Goal: Information Seeking & Learning: Learn about a topic

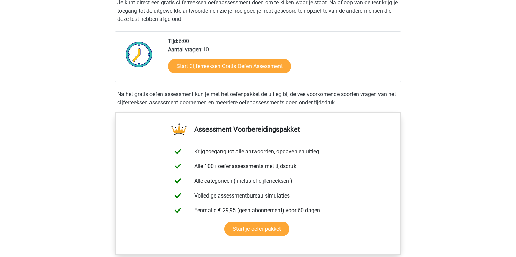
scroll to position [129, 0]
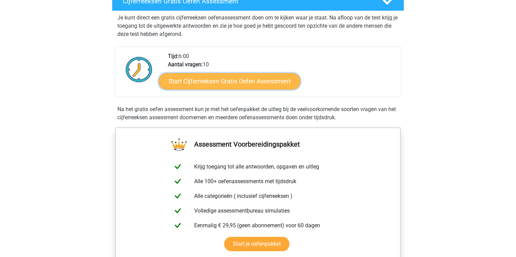
click at [259, 89] on link "Start Cijferreeksen Gratis Oefen Assessment" at bounding box center [230, 81] width 142 height 16
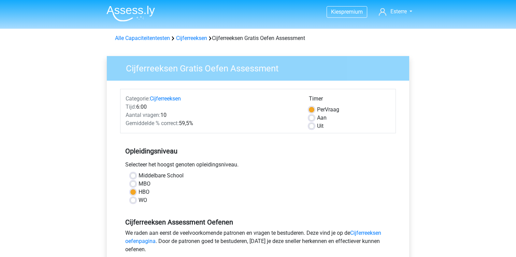
click at [317, 117] on label "Aan" at bounding box center [322, 118] width 10 height 8
click at [311, 117] on input "Aan" at bounding box center [311, 117] width 5 height 7
radio input "true"
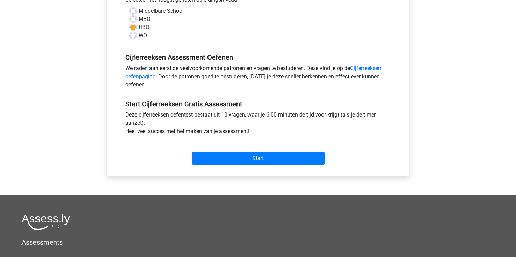
scroll to position [156, 0]
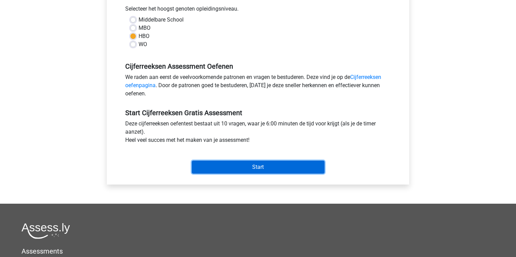
click at [208, 162] on input "Start" at bounding box center [258, 166] width 133 height 13
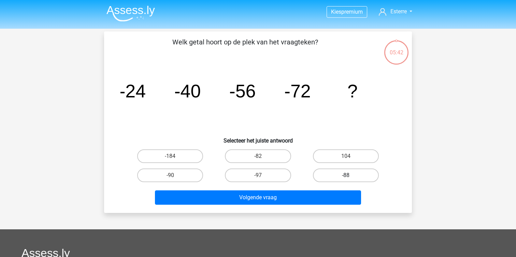
click at [334, 176] on label "-88" at bounding box center [346, 175] width 66 height 14
click at [346, 176] on input "-88" at bounding box center [348, 177] width 4 height 4
radio input "true"
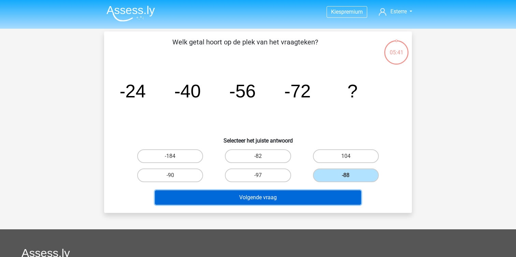
click at [306, 198] on button "Volgende vraag" at bounding box center [258, 197] width 206 height 14
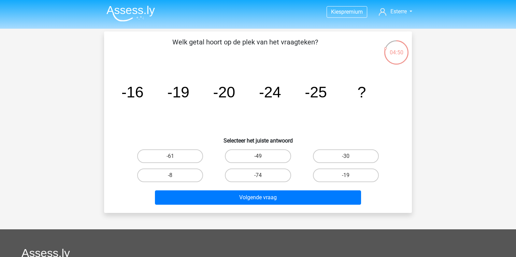
click at [347, 158] on input "-30" at bounding box center [348, 158] width 4 height 4
radio input "true"
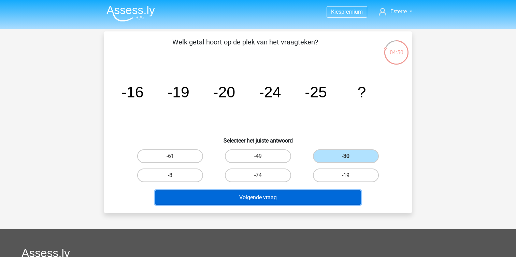
click at [291, 202] on button "Volgende vraag" at bounding box center [258, 197] width 206 height 14
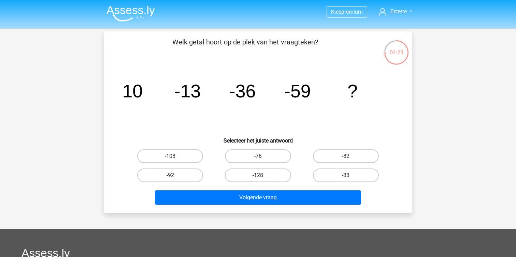
click at [332, 156] on label "-82" at bounding box center [346, 156] width 66 height 14
click at [346, 156] on input "-82" at bounding box center [348, 158] width 4 height 4
radio input "true"
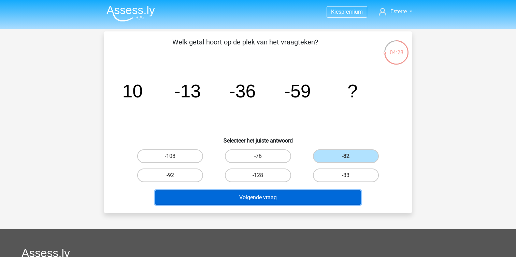
click at [281, 193] on button "Volgende vraag" at bounding box center [258, 197] width 206 height 14
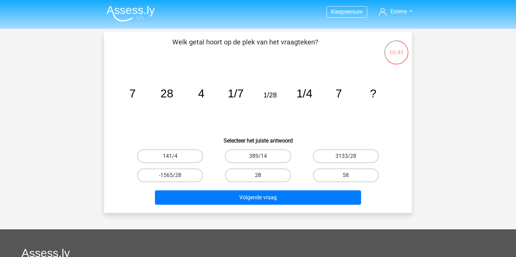
click at [257, 173] on label "28" at bounding box center [258, 175] width 66 height 14
click at [258, 175] on input "28" at bounding box center [260, 177] width 4 height 4
radio input "true"
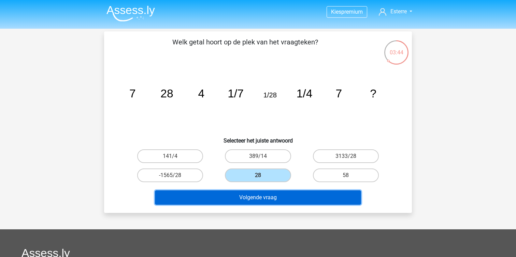
click at [249, 198] on button "Volgende vraag" at bounding box center [258, 197] width 206 height 14
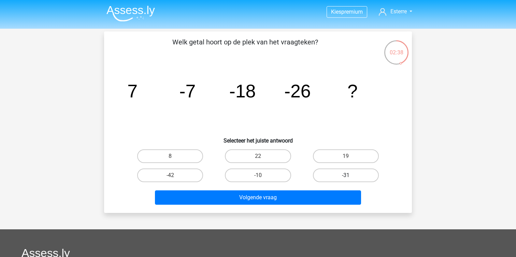
click at [338, 174] on label "-31" at bounding box center [346, 175] width 66 height 14
click at [346, 175] on input "-31" at bounding box center [348, 177] width 4 height 4
radio input "true"
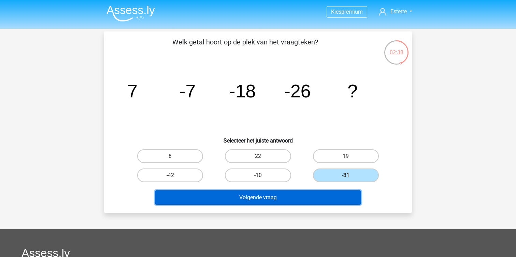
click at [305, 197] on button "Volgende vraag" at bounding box center [258, 197] width 206 height 14
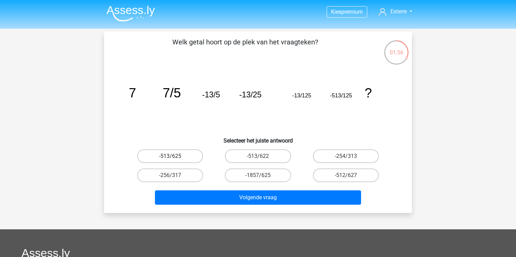
click at [186, 152] on label "-513/625" at bounding box center [170, 156] width 66 height 14
click at [175, 156] on input "-513/625" at bounding box center [172, 158] width 4 height 4
radio input "true"
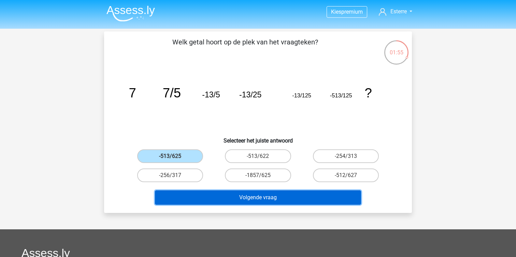
click at [192, 201] on button "Volgende vraag" at bounding box center [258, 197] width 206 height 14
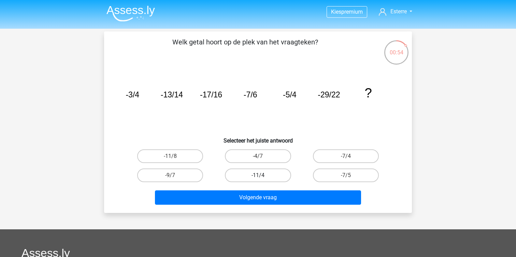
click at [257, 172] on label "-11/4" at bounding box center [258, 175] width 66 height 14
click at [258, 175] on input "-11/4" at bounding box center [260, 177] width 4 height 4
radio input "true"
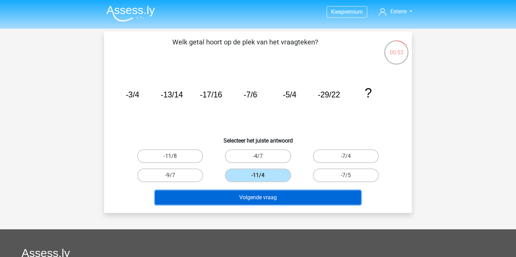
click at [237, 191] on button "Volgende vraag" at bounding box center [258, 197] width 206 height 14
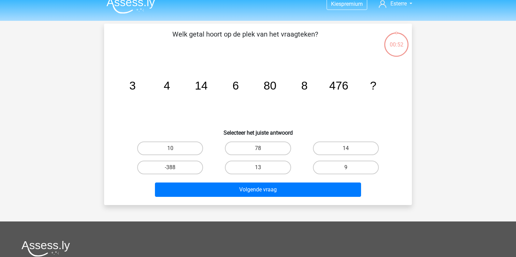
scroll to position [7, 0]
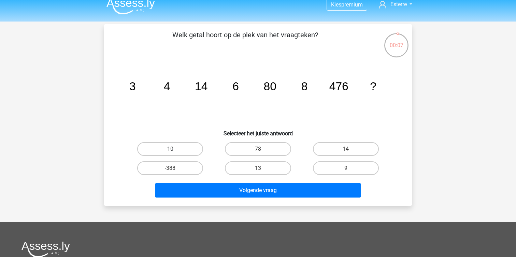
click at [183, 151] on label "10" at bounding box center [170, 149] width 66 height 14
click at [175, 151] on input "10" at bounding box center [172, 151] width 4 height 4
radio input "true"
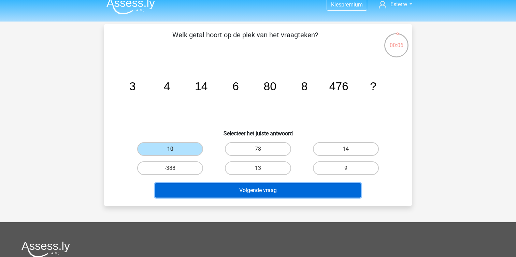
click at [191, 186] on button "Volgende vraag" at bounding box center [258, 190] width 206 height 14
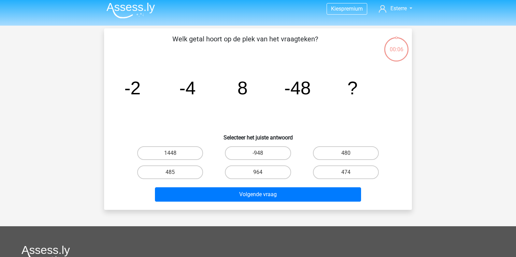
scroll to position [0, 0]
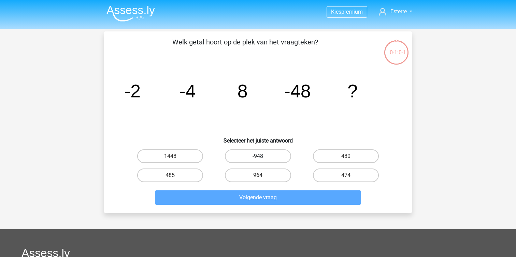
click at [276, 157] on label "-948" at bounding box center [258, 156] width 66 height 14
click at [262, 157] on input "-948" at bounding box center [260, 158] width 4 height 4
radio input "true"
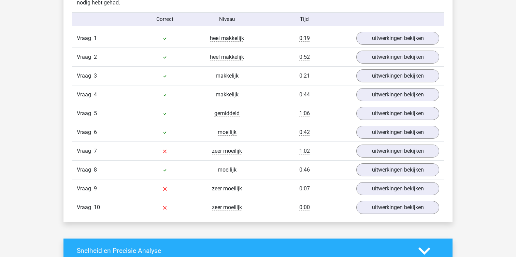
scroll to position [552, 0]
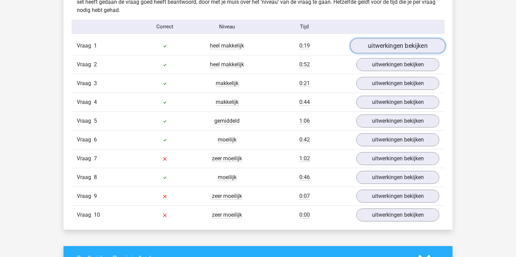
click at [391, 50] on link "uitwerkingen bekijken" at bounding box center [397, 45] width 95 height 15
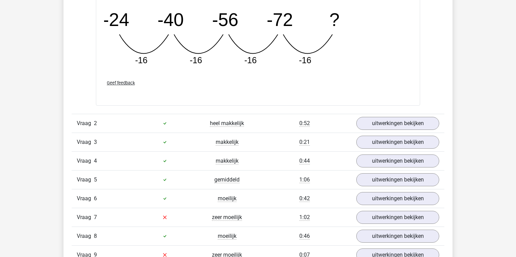
scroll to position [805, 0]
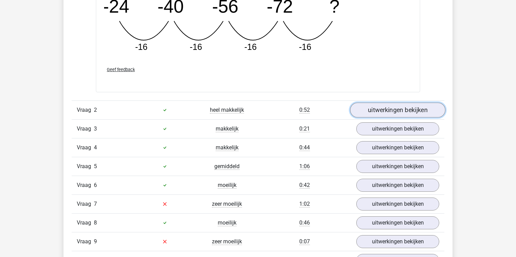
click at [363, 108] on link "uitwerkingen bekijken" at bounding box center [397, 109] width 95 height 15
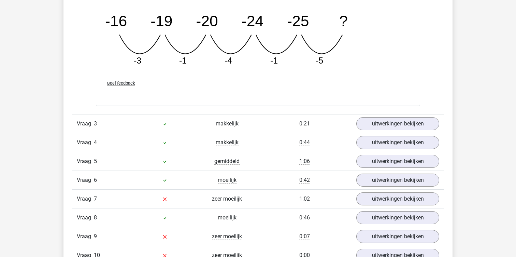
scroll to position [1141, 0]
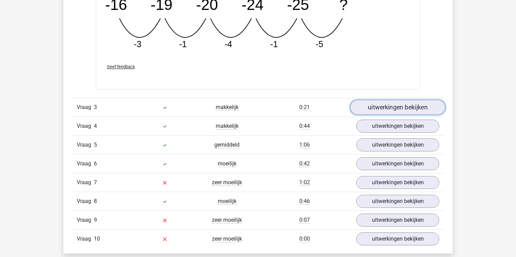
click at [365, 104] on link "uitwerkingen bekijken" at bounding box center [397, 107] width 95 height 15
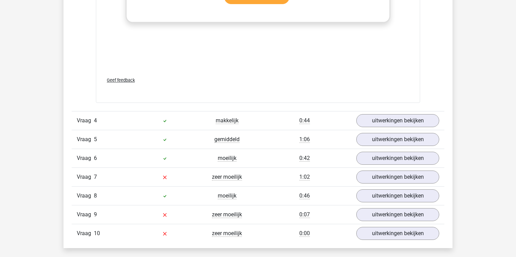
scroll to position [1581, 0]
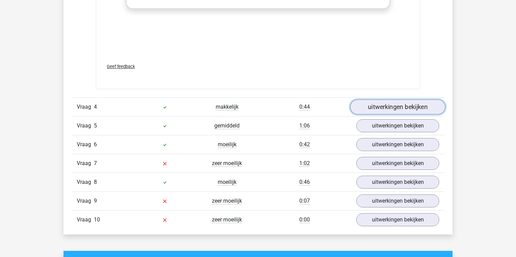
click at [370, 108] on link "uitwerkingen bekijken" at bounding box center [397, 106] width 95 height 15
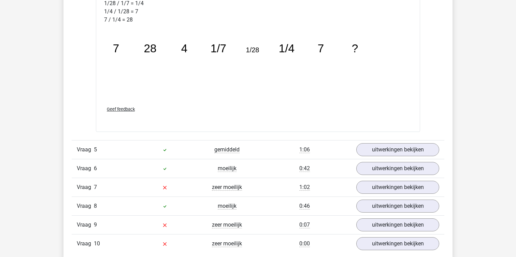
scroll to position [1991, 0]
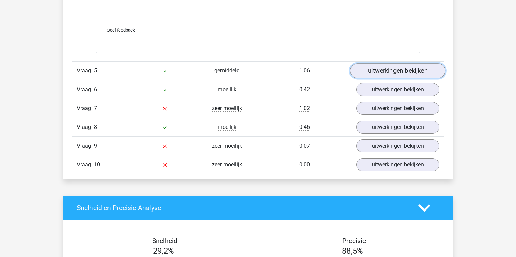
click at [384, 68] on link "uitwerkingen bekijken" at bounding box center [397, 70] width 95 height 15
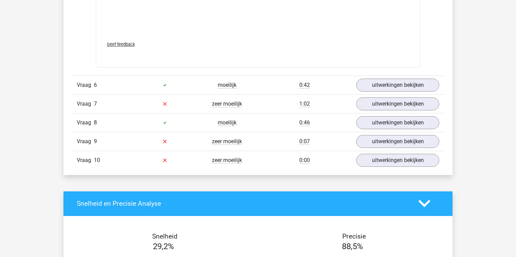
scroll to position [2439, 0]
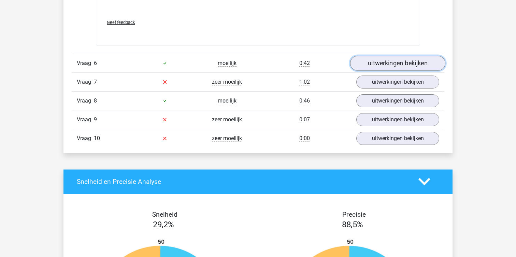
click at [379, 65] on link "uitwerkingen bekijken" at bounding box center [397, 63] width 95 height 15
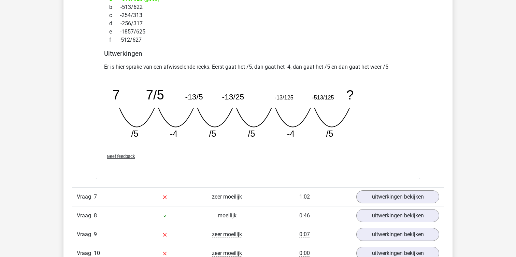
scroll to position [2637, 0]
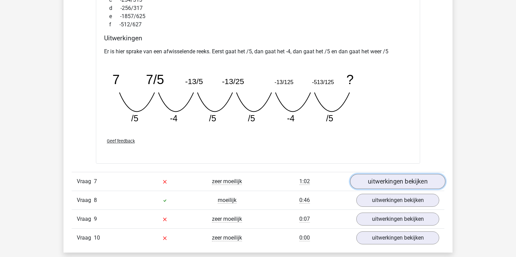
click at [374, 183] on link "uitwerkingen bekijken" at bounding box center [397, 181] width 95 height 15
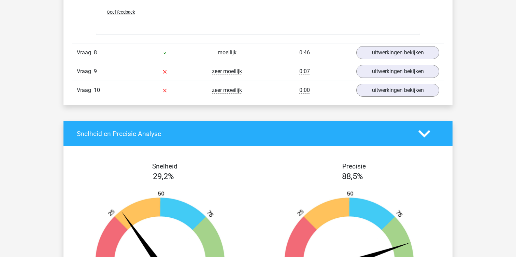
scroll to position [3210, 0]
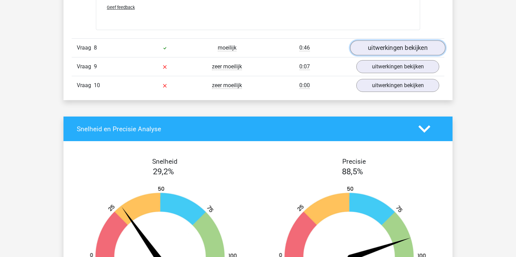
click at [382, 49] on link "uitwerkingen bekijken" at bounding box center [397, 47] width 95 height 15
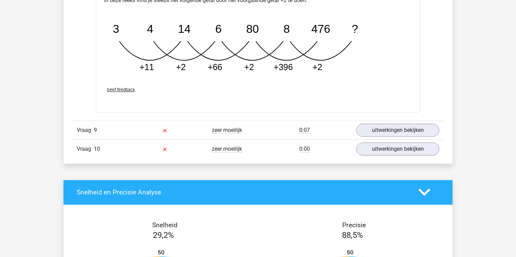
scroll to position [3487, 0]
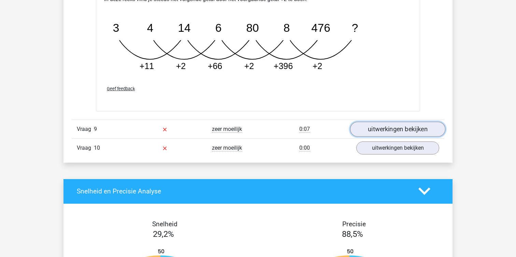
click at [362, 133] on link "uitwerkingen bekijken" at bounding box center [397, 128] width 95 height 15
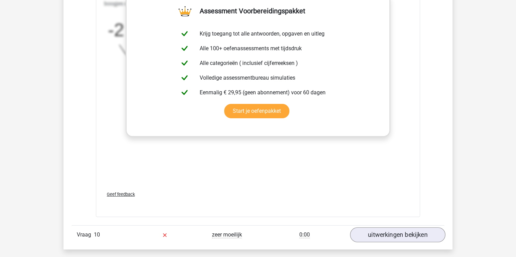
scroll to position [3866, 0]
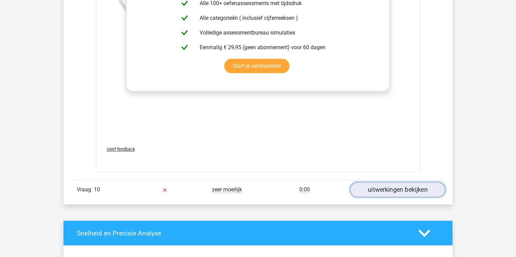
click at [367, 184] on link "uitwerkingen bekijken" at bounding box center [397, 189] width 95 height 15
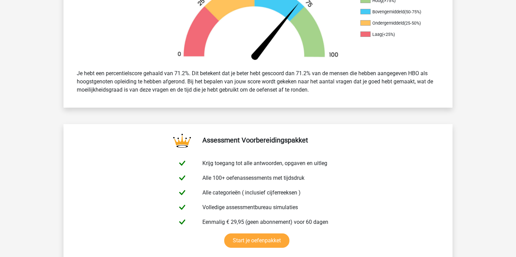
scroll to position [0, 0]
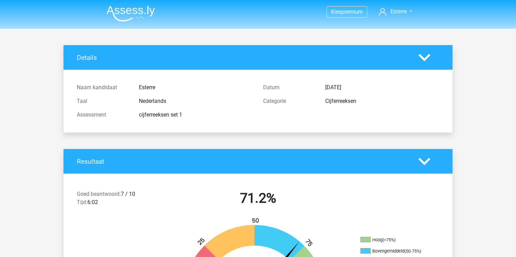
click at [138, 8] on img at bounding box center [130, 13] width 48 height 16
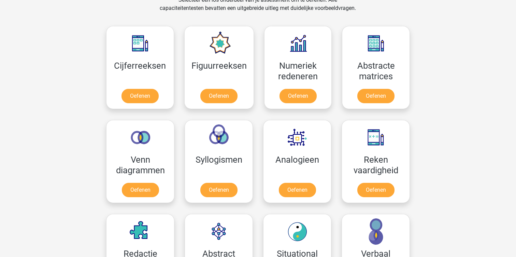
scroll to position [250, 0]
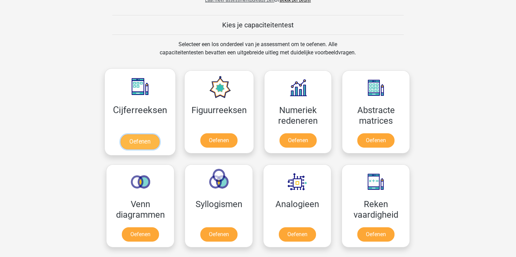
click at [152, 144] on link "Oefenen" at bounding box center [139, 141] width 39 height 15
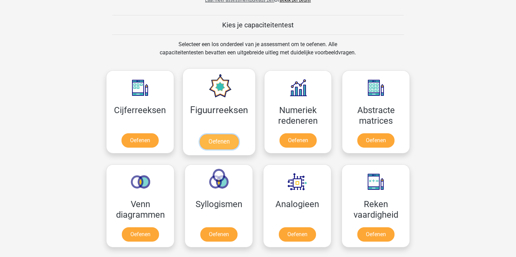
click at [209, 140] on link "Oefenen" at bounding box center [218, 141] width 39 height 15
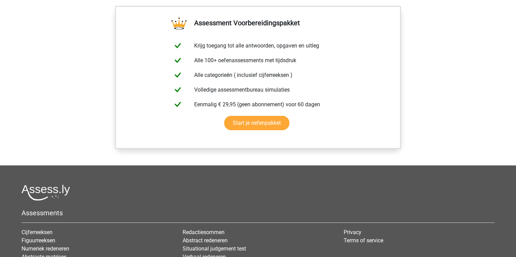
scroll to position [666, 0]
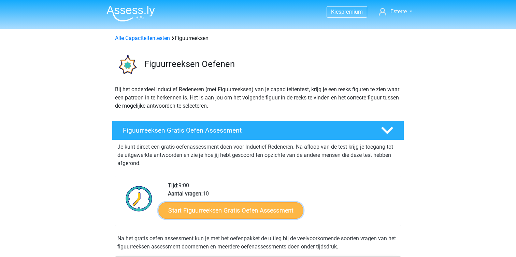
click at [211, 215] on link "Start Figuurreeksen Gratis Oefen Assessment" at bounding box center [231, 210] width 145 height 16
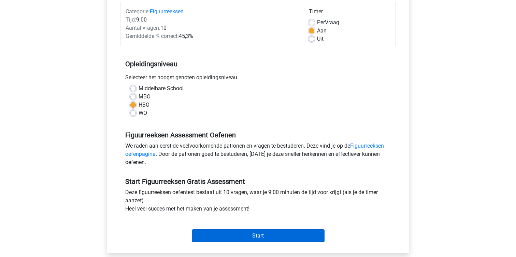
scroll to position [114, 0]
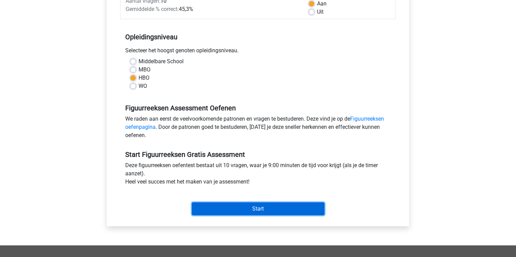
click at [225, 204] on input "Start" at bounding box center [258, 208] width 133 height 13
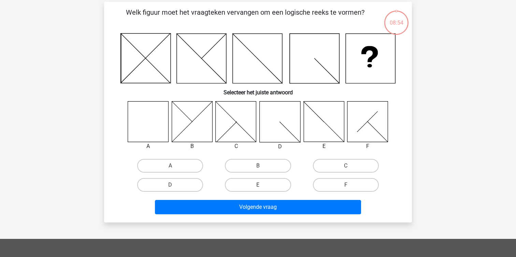
scroll to position [28, 0]
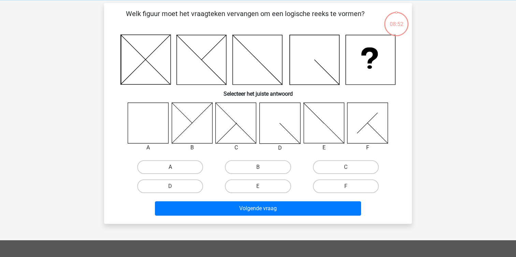
click at [162, 161] on label "A" at bounding box center [170, 167] width 66 height 14
click at [170, 167] on input "A" at bounding box center [172, 169] width 4 height 4
radio input "true"
click at [194, 200] on div "Volgende vraag" at bounding box center [258, 206] width 286 height 23
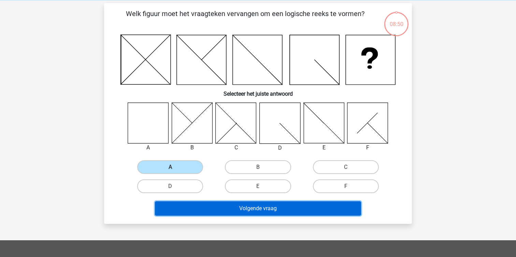
click at [195, 206] on button "Volgende vraag" at bounding box center [258, 208] width 206 height 14
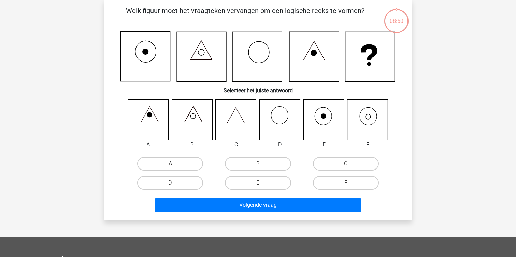
scroll to position [8, 0]
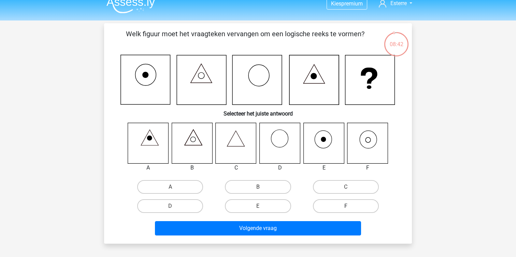
click at [333, 212] on label "F" at bounding box center [346, 206] width 66 height 14
click at [346, 210] on input "F" at bounding box center [348, 208] width 4 height 4
radio input "true"
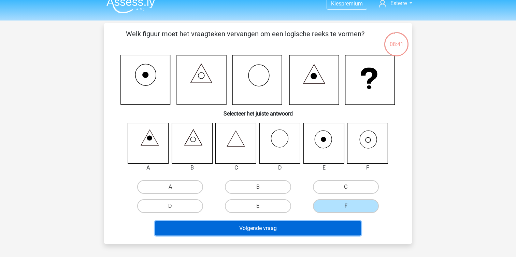
click at [307, 226] on button "Volgende vraag" at bounding box center [258, 228] width 206 height 14
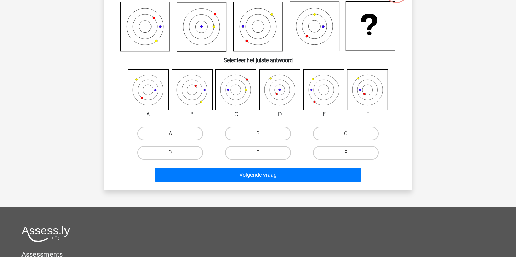
scroll to position [0, 0]
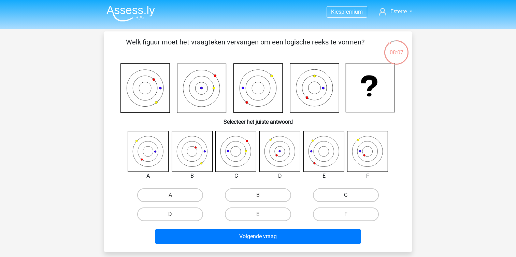
click at [348, 194] on label "C" at bounding box center [346, 195] width 66 height 14
click at [348, 195] on input "C" at bounding box center [348, 197] width 4 height 4
radio input "true"
click at [340, 213] on label "F" at bounding box center [346, 214] width 66 height 14
click at [346, 214] on input "F" at bounding box center [348, 216] width 4 height 4
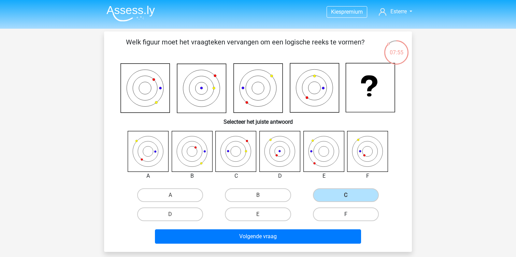
radio input "true"
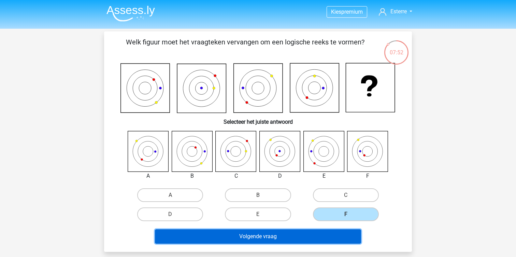
click at [325, 235] on button "Volgende vraag" at bounding box center [258, 236] width 206 height 14
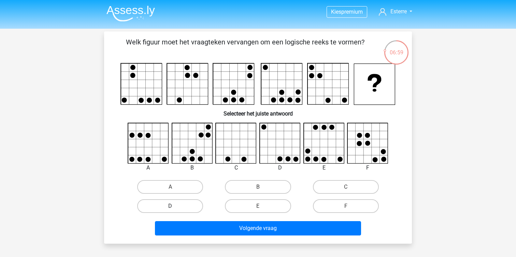
click at [179, 209] on label "D" at bounding box center [170, 206] width 66 height 14
click at [175, 209] on input "D" at bounding box center [172, 208] width 4 height 4
radio input "true"
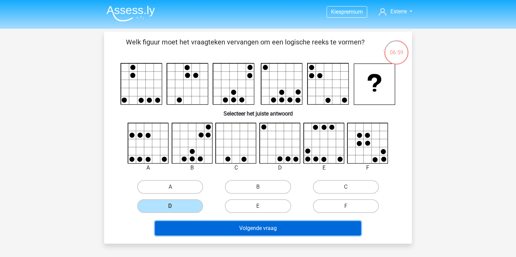
click at [186, 226] on button "Volgende vraag" at bounding box center [258, 228] width 206 height 14
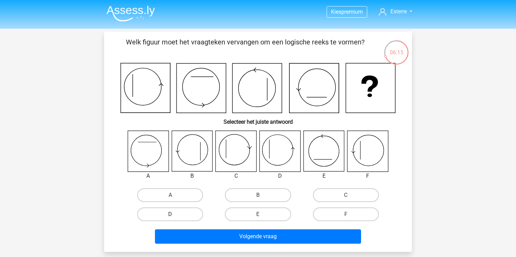
click at [178, 219] on label "D" at bounding box center [170, 214] width 66 height 14
click at [175, 218] on input "D" at bounding box center [172, 216] width 4 height 4
radio input "true"
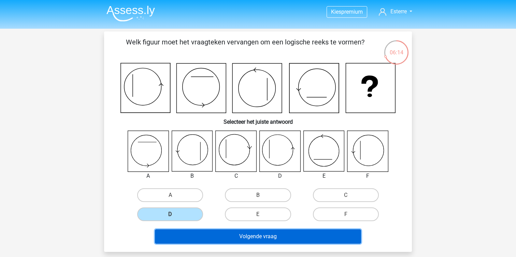
click at [187, 233] on button "Volgende vraag" at bounding box center [258, 236] width 206 height 14
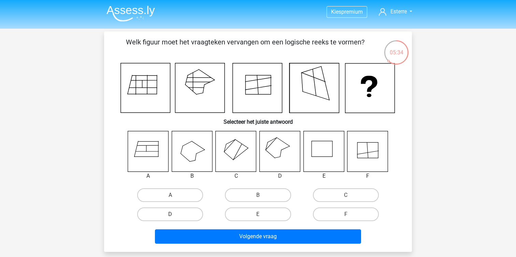
click at [189, 210] on label "D" at bounding box center [170, 214] width 66 height 14
click at [175, 214] on input "D" at bounding box center [172, 216] width 4 height 4
radio input "true"
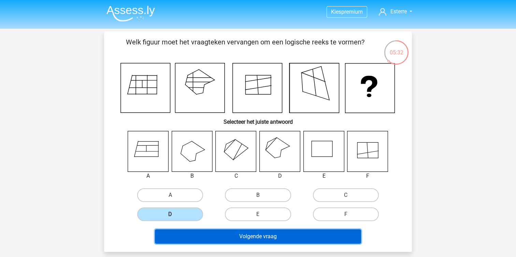
click at [207, 238] on button "Volgende vraag" at bounding box center [258, 236] width 206 height 14
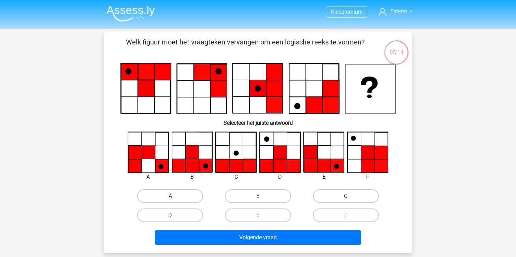
click at [255, 194] on label "B" at bounding box center [258, 196] width 66 height 14
click at [258, 196] on input "B" at bounding box center [260, 198] width 4 height 4
radio input "true"
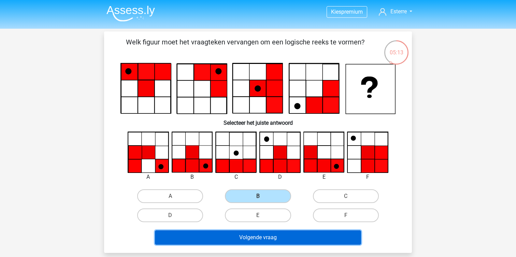
click at [239, 234] on button "Volgende vraag" at bounding box center [258, 237] width 206 height 14
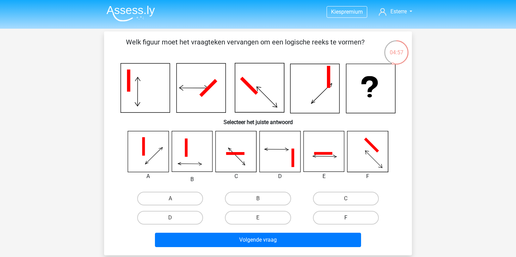
click at [331, 217] on label "F" at bounding box center [346, 217] width 66 height 14
click at [346, 217] on input "F" at bounding box center [348, 219] width 4 height 4
radio input "true"
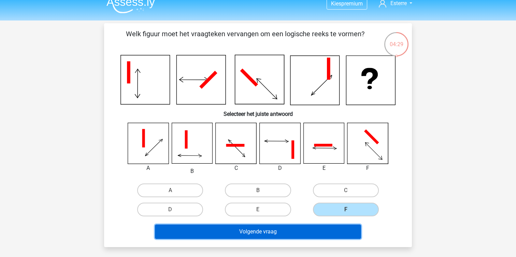
click at [311, 232] on button "Volgende vraag" at bounding box center [258, 231] width 206 height 14
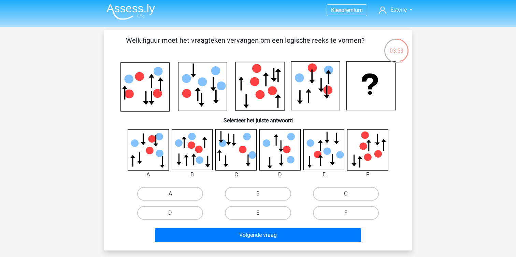
scroll to position [0, 0]
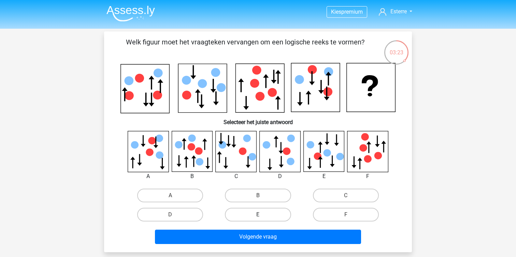
click at [245, 214] on label "E" at bounding box center [258, 214] width 66 height 14
click at [258, 214] on input "E" at bounding box center [260, 216] width 4 height 4
radio input "true"
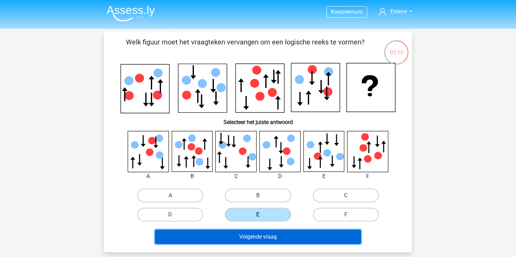
click at [247, 232] on button "Volgende vraag" at bounding box center [258, 236] width 206 height 14
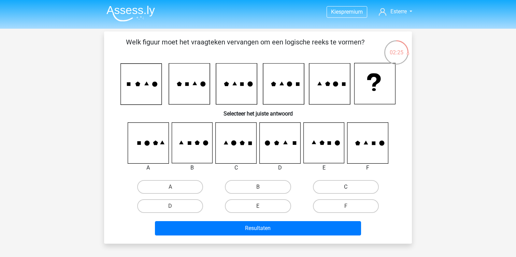
click at [341, 181] on label "C" at bounding box center [346, 187] width 66 height 14
click at [346, 187] on input "C" at bounding box center [348, 189] width 4 height 4
radio input "true"
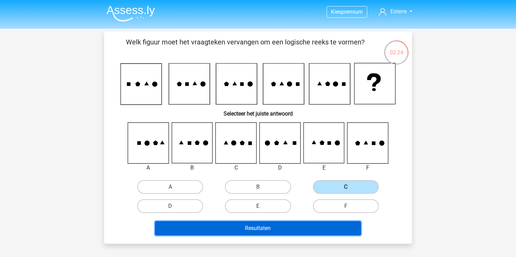
click at [275, 225] on button "Resultaten" at bounding box center [258, 228] width 206 height 14
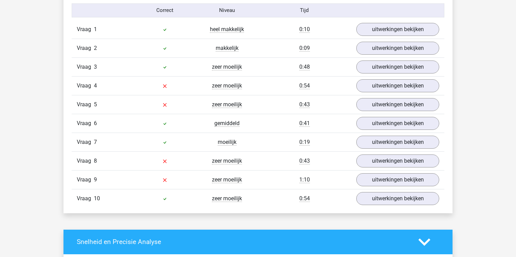
scroll to position [568, 0]
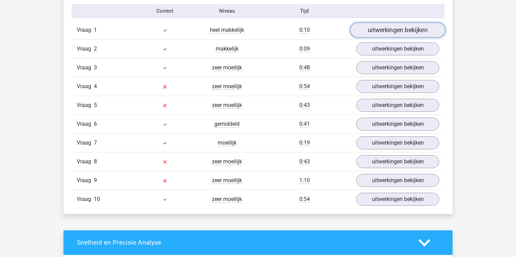
click at [394, 34] on link "uitwerkingen bekijken" at bounding box center [397, 30] width 95 height 15
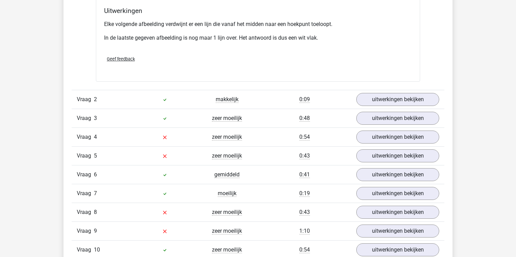
scroll to position [952, 0]
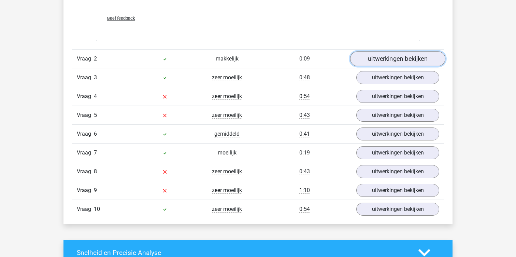
click at [373, 60] on link "uitwerkingen bekijken" at bounding box center [397, 58] width 95 height 15
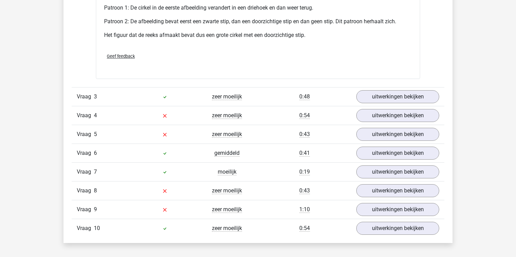
scroll to position [1370, 0]
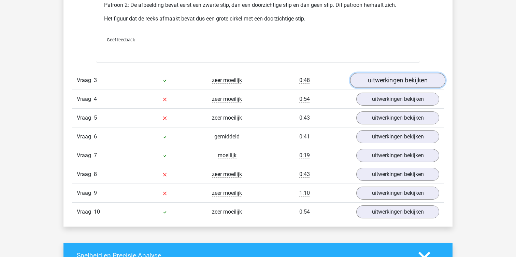
click at [360, 80] on link "uitwerkingen bekijken" at bounding box center [397, 80] width 95 height 15
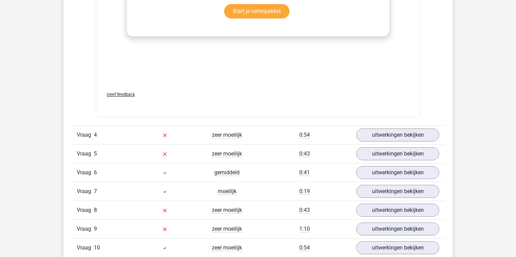
scroll to position [1920, 0]
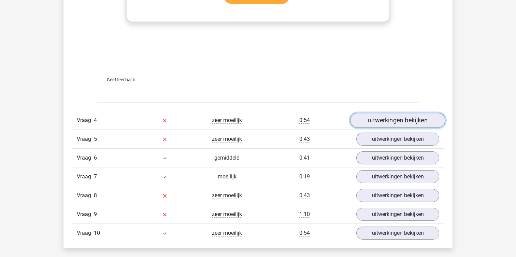
click at [369, 120] on link "uitwerkingen bekijken" at bounding box center [397, 120] width 95 height 15
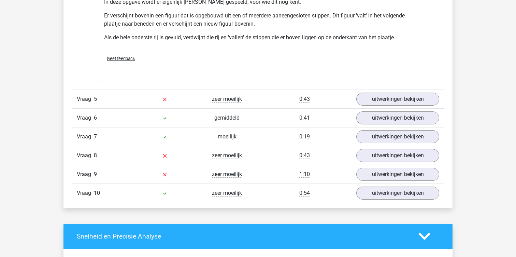
scroll to position [2364, 0]
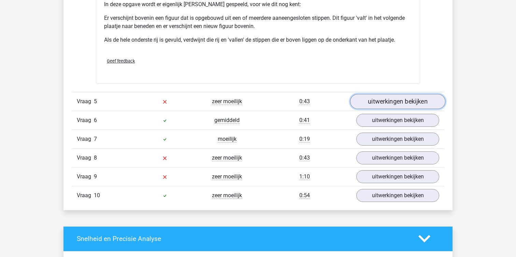
click at [378, 100] on link "uitwerkingen bekijken" at bounding box center [397, 101] width 95 height 15
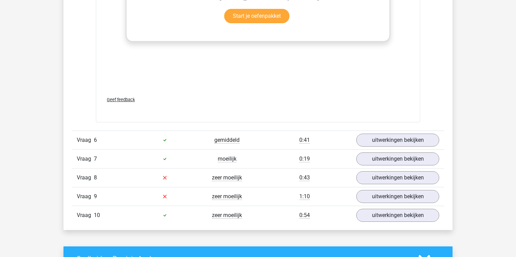
scroll to position [2919, 0]
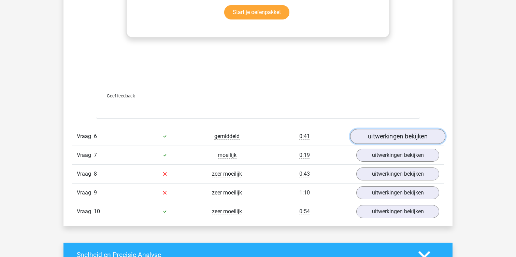
click at [369, 132] on link "uitwerkingen bekijken" at bounding box center [397, 136] width 95 height 15
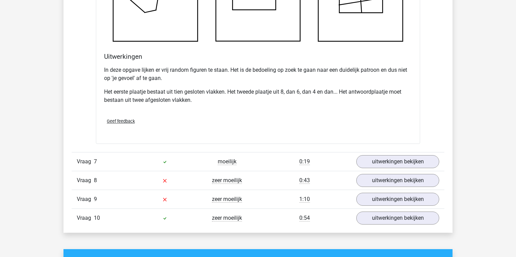
scroll to position [3323, 0]
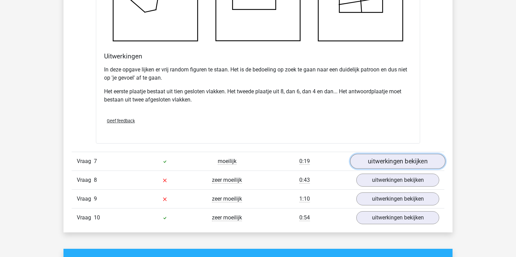
click at [371, 159] on link "uitwerkingen bekijken" at bounding box center [397, 161] width 95 height 15
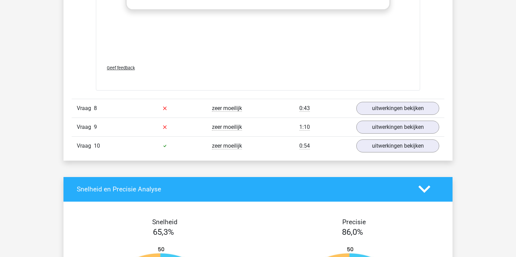
scroll to position [3970, 0]
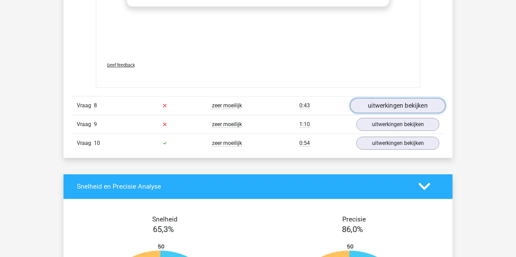
click at [361, 111] on link "uitwerkingen bekijken" at bounding box center [397, 105] width 95 height 15
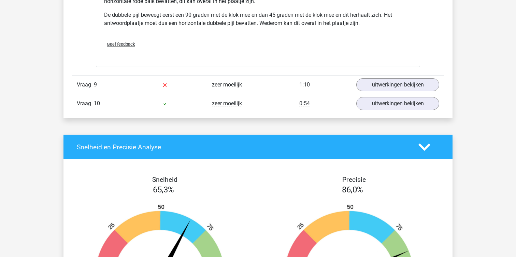
scroll to position [4475, 0]
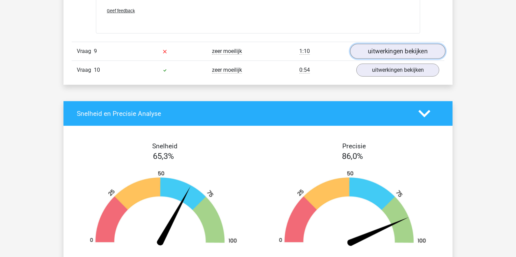
click at [373, 55] on link "uitwerkingen bekijken" at bounding box center [397, 51] width 95 height 15
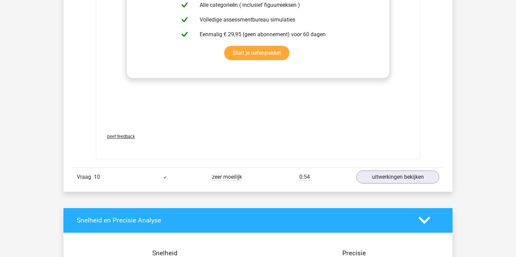
scroll to position [4958, 0]
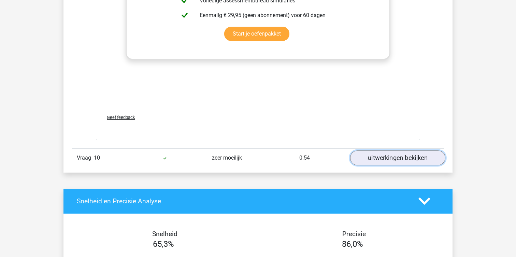
click at [372, 156] on link "uitwerkingen bekijken" at bounding box center [397, 157] width 95 height 15
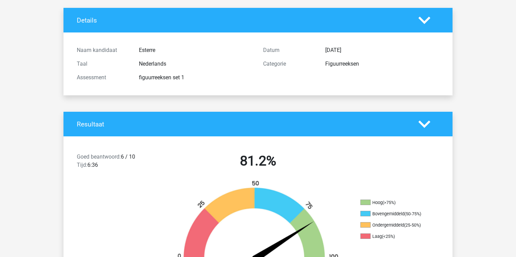
scroll to position [0, 0]
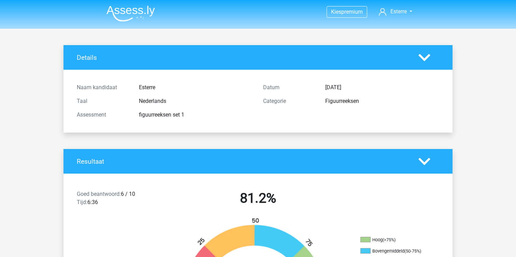
click at [141, 13] on img at bounding box center [130, 13] width 48 height 16
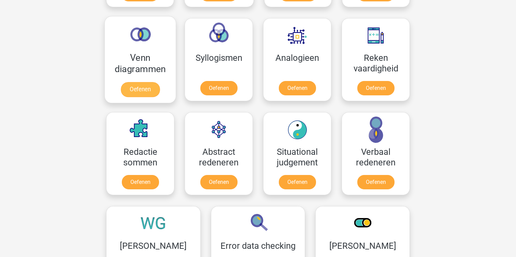
scroll to position [402, 0]
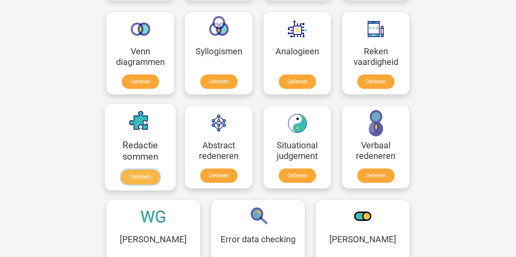
click at [137, 174] on link "Oefenen" at bounding box center [140, 176] width 39 height 15
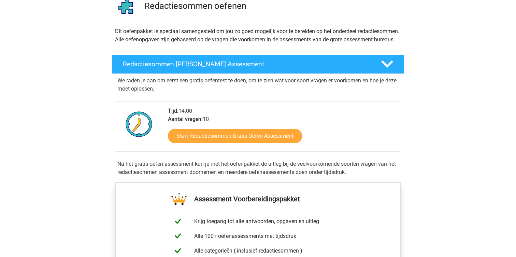
scroll to position [84, 0]
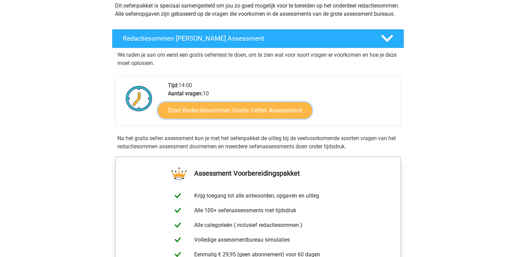
click at [194, 118] on link "Start Redactiesommen Gratis Oefen Assessment" at bounding box center [235, 110] width 154 height 16
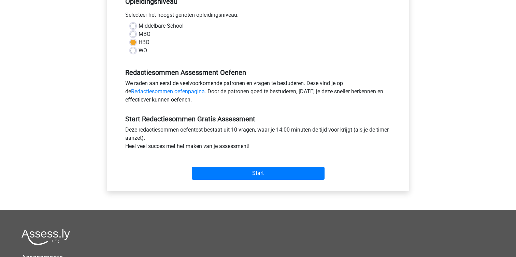
scroll to position [152, 0]
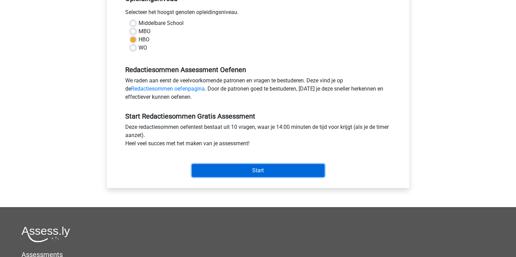
click at [228, 168] on input "Start" at bounding box center [258, 170] width 133 height 13
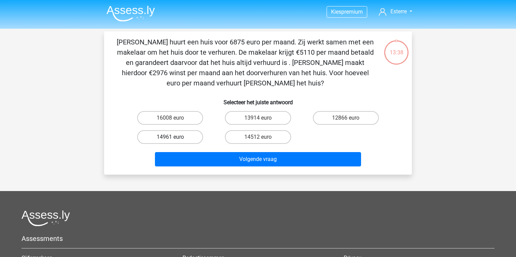
click at [186, 134] on label "14961 euro" at bounding box center [170, 137] width 66 height 14
click at [175, 137] on input "14961 euro" at bounding box center [172, 139] width 4 height 4
radio input "true"
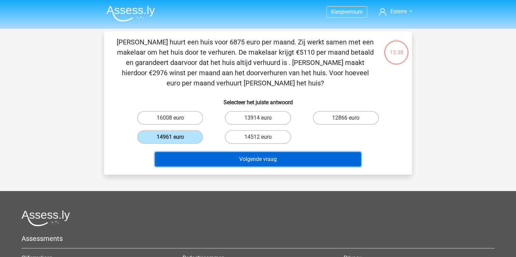
click at [191, 155] on button "Volgende vraag" at bounding box center [258, 159] width 206 height 14
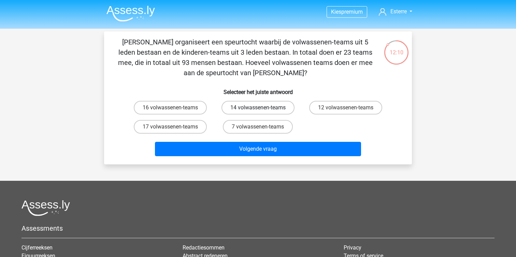
click at [230, 107] on label "14 volwassenen-teams" at bounding box center [257, 108] width 73 height 14
click at [258, 107] on input "14 volwassenen-teams" at bounding box center [260, 109] width 4 height 4
radio input "true"
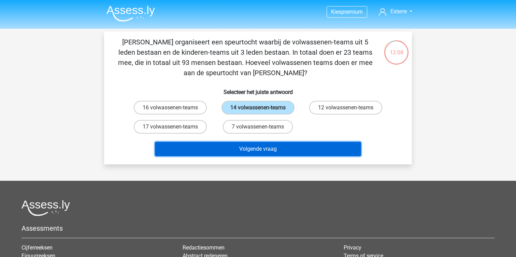
click at [229, 151] on button "Volgende vraag" at bounding box center [258, 149] width 206 height 14
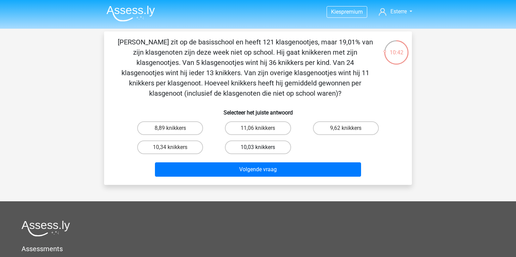
click at [235, 147] on label "10,03 knikkers" at bounding box center [258, 147] width 66 height 14
click at [258, 147] on input "10,03 knikkers" at bounding box center [260, 149] width 4 height 4
radio input "true"
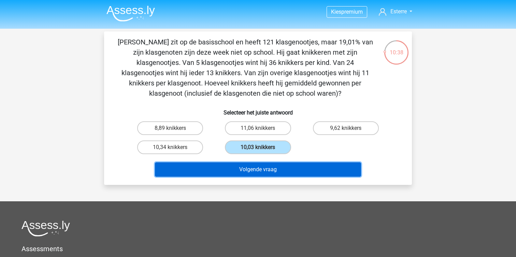
click at [231, 173] on button "Volgende vraag" at bounding box center [258, 169] width 206 height 14
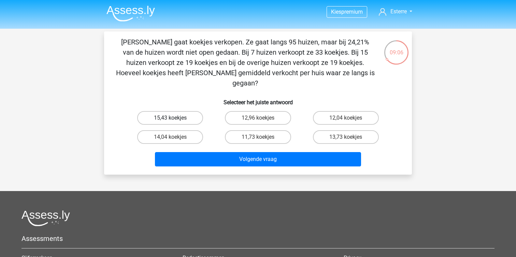
click at [183, 111] on label "15,43 koekjes" at bounding box center [170, 118] width 66 height 14
click at [175, 118] on input "15,43 koekjes" at bounding box center [172, 120] width 4 height 4
radio input "true"
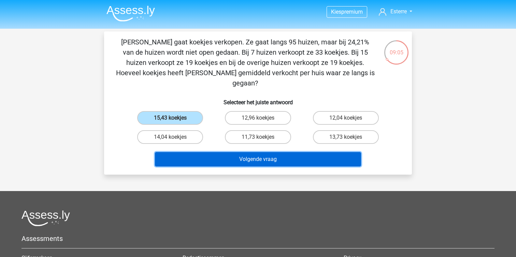
click at [205, 152] on button "Volgende vraag" at bounding box center [258, 159] width 206 height 14
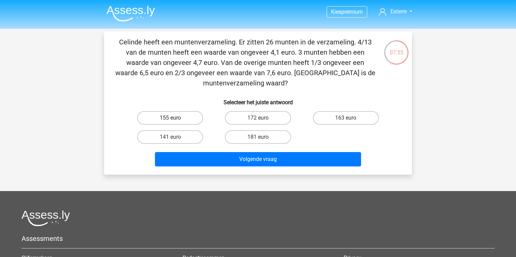
click at [149, 114] on label "155 euro" at bounding box center [170, 118] width 66 height 14
click at [170, 118] on input "155 euro" at bounding box center [172, 120] width 4 height 4
radio input "true"
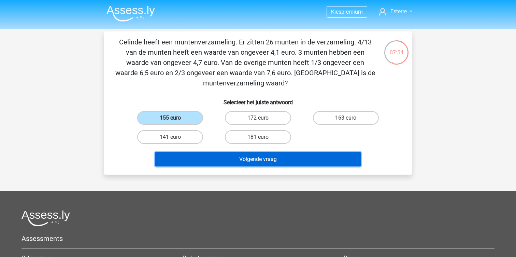
click at [191, 158] on button "Volgende vraag" at bounding box center [258, 159] width 206 height 14
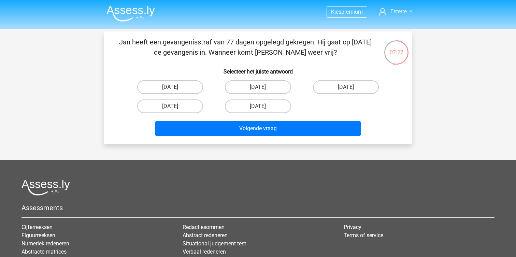
click at [152, 87] on label "13 augustus" at bounding box center [170, 87] width 66 height 14
click at [170, 87] on input "13 augustus" at bounding box center [172, 89] width 4 height 4
radio input "true"
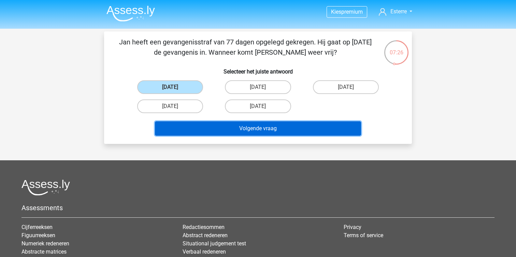
click at [175, 130] on button "Volgende vraag" at bounding box center [258, 128] width 206 height 14
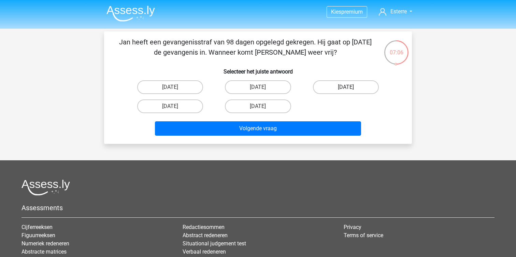
click at [327, 89] on label "22 augustus" at bounding box center [346, 87] width 66 height 14
click at [346, 89] on input "22 augustus" at bounding box center [348, 89] width 4 height 4
radio input "true"
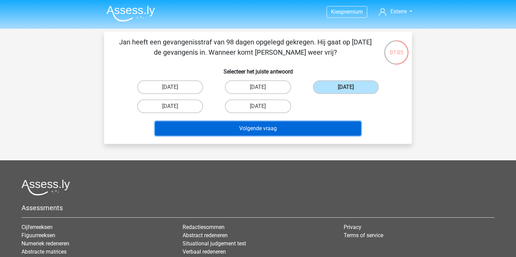
click at [295, 132] on button "Volgende vraag" at bounding box center [258, 128] width 206 height 14
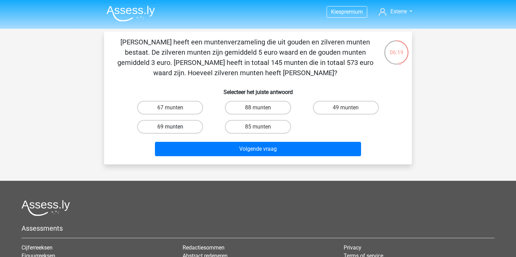
click at [183, 124] on label "69 munten" at bounding box center [170, 127] width 66 height 14
click at [175, 127] on input "69 munten" at bounding box center [172, 129] width 4 height 4
radio input "true"
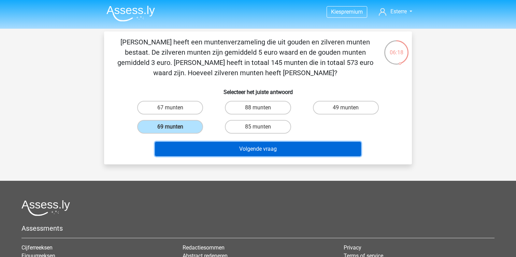
click at [183, 143] on button "Volgende vraag" at bounding box center [258, 149] width 206 height 14
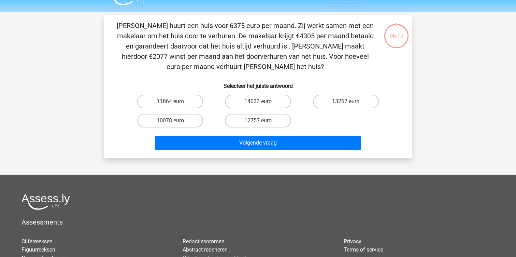
scroll to position [12, 0]
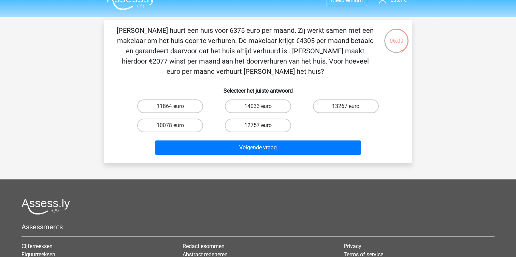
click at [241, 127] on label "12757 euro" at bounding box center [258, 125] width 66 height 14
click at [258, 127] on input "12757 euro" at bounding box center [260, 127] width 4 height 4
radio input "true"
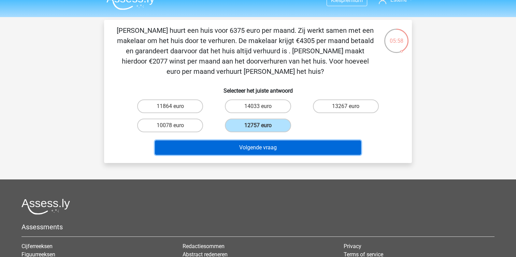
click at [236, 146] on button "Volgende vraag" at bounding box center [258, 147] width 206 height 14
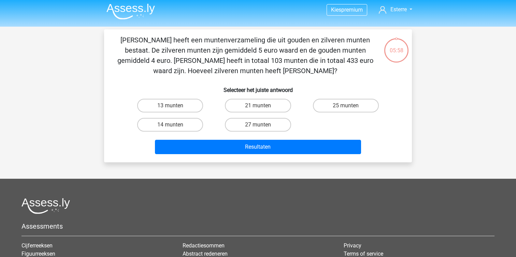
scroll to position [0, 0]
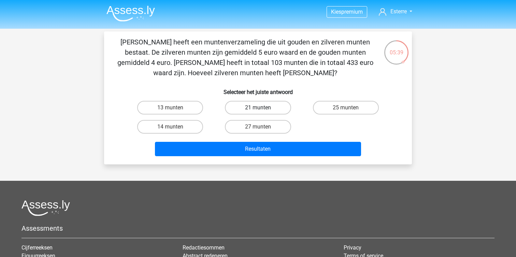
click at [269, 111] on label "21 munten" at bounding box center [258, 108] width 66 height 14
click at [262, 111] on input "21 munten" at bounding box center [260, 109] width 4 height 4
radio input "true"
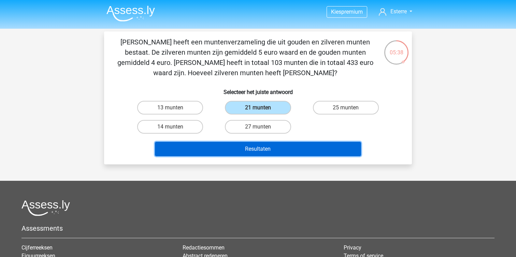
click at [257, 145] on button "Resultaten" at bounding box center [258, 149] width 206 height 14
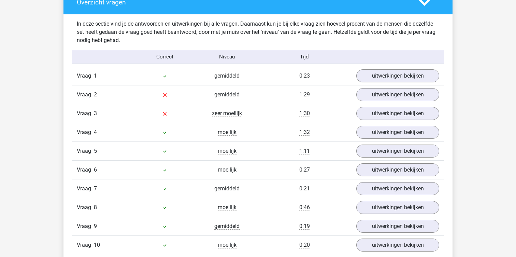
scroll to position [529, 0]
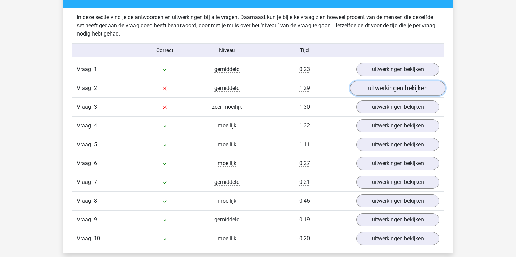
click at [414, 86] on link "uitwerkingen bekijken" at bounding box center [397, 88] width 95 height 15
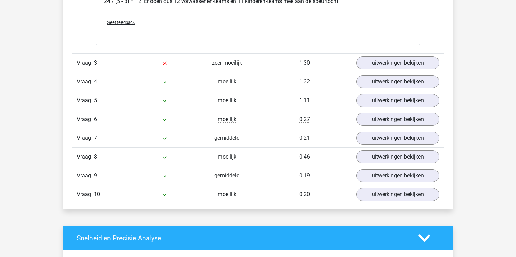
scroll to position [817, 0]
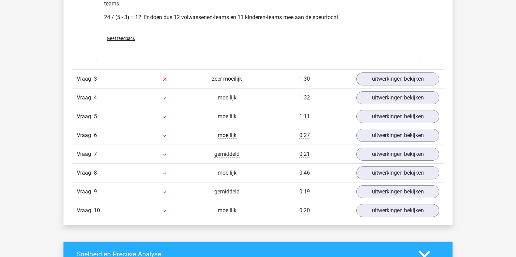
click at [403, 86] on div "Vraag 3 zeer moeilijk 1:30 uitwerkingen bekijken" at bounding box center [258, 78] width 373 height 19
click at [402, 81] on link "uitwerkingen bekijken" at bounding box center [397, 78] width 95 height 15
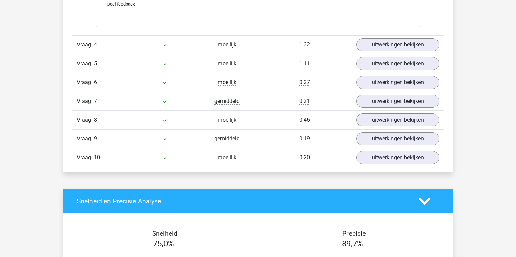
scroll to position [1239, 0]
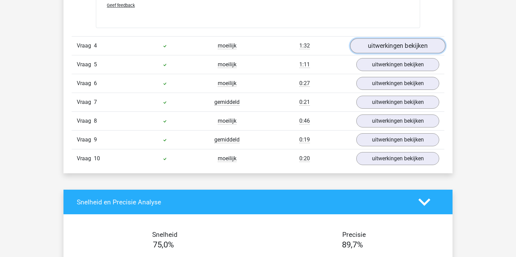
click at [377, 47] on link "uitwerkingen bekijken" at bounding box center [397, 46] width 95 height 15
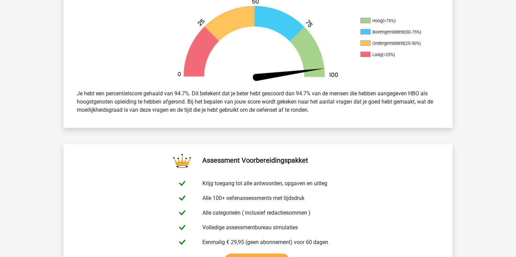
scroll to position [0, 0]
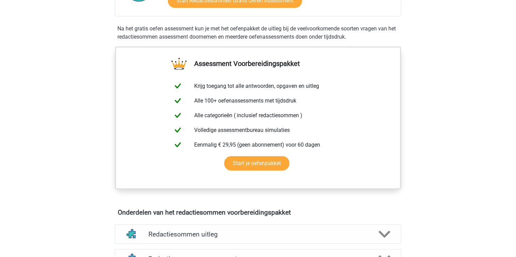
scroll to position [75, 0]
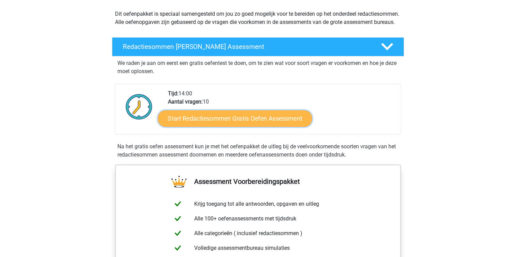
click at [275, 123] on link "Start Redactiesommen Gratis Oefen Assessment" at bounding box center [235, 118] width 154 height 16
